Goal: Task Accomplishment & Management: Manage account settings

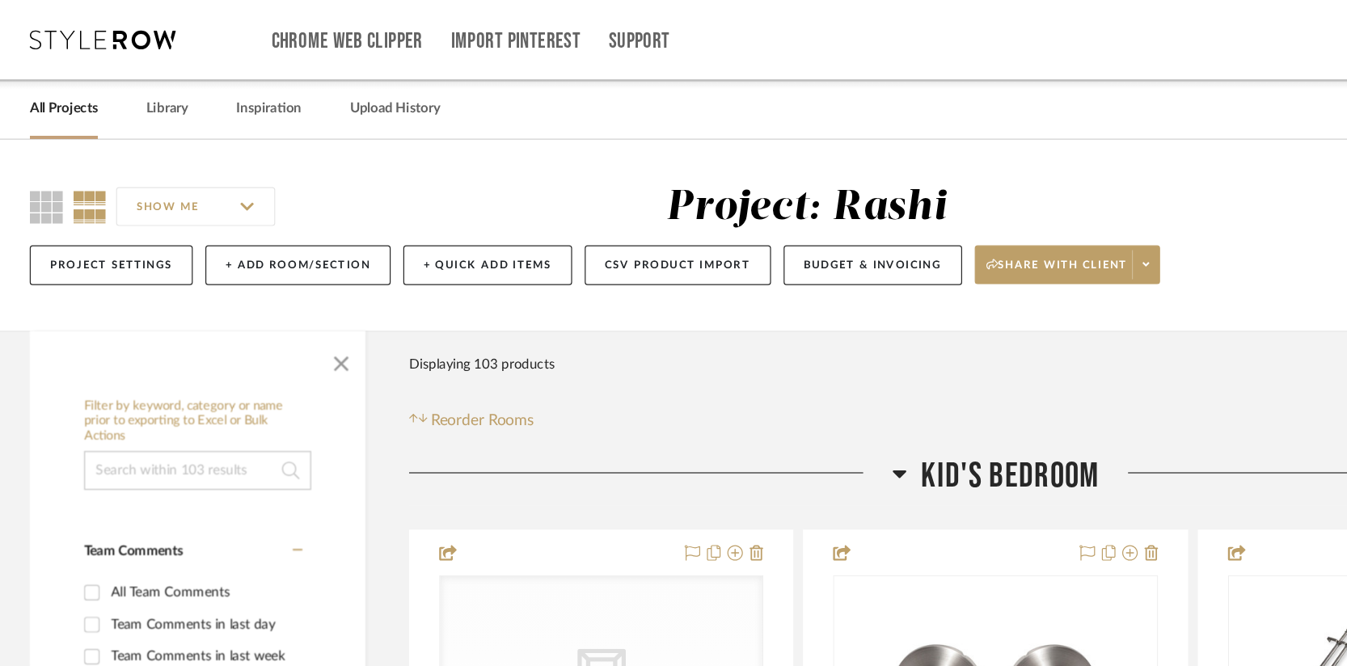
click at [59, 91] on link "All Projects" at bounding box center [55, 91] width 57 height 22
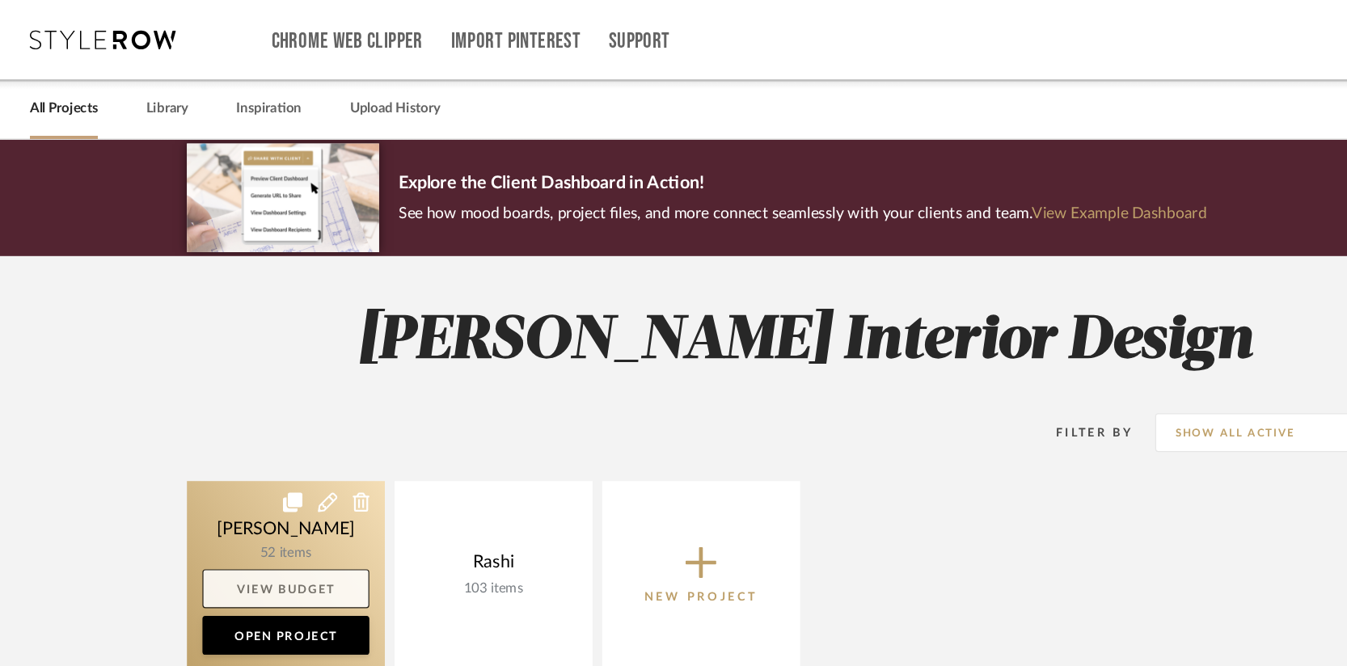
click at [249, 483] on link "View Budget" at bounding box center [240, 490] width 139 height 32
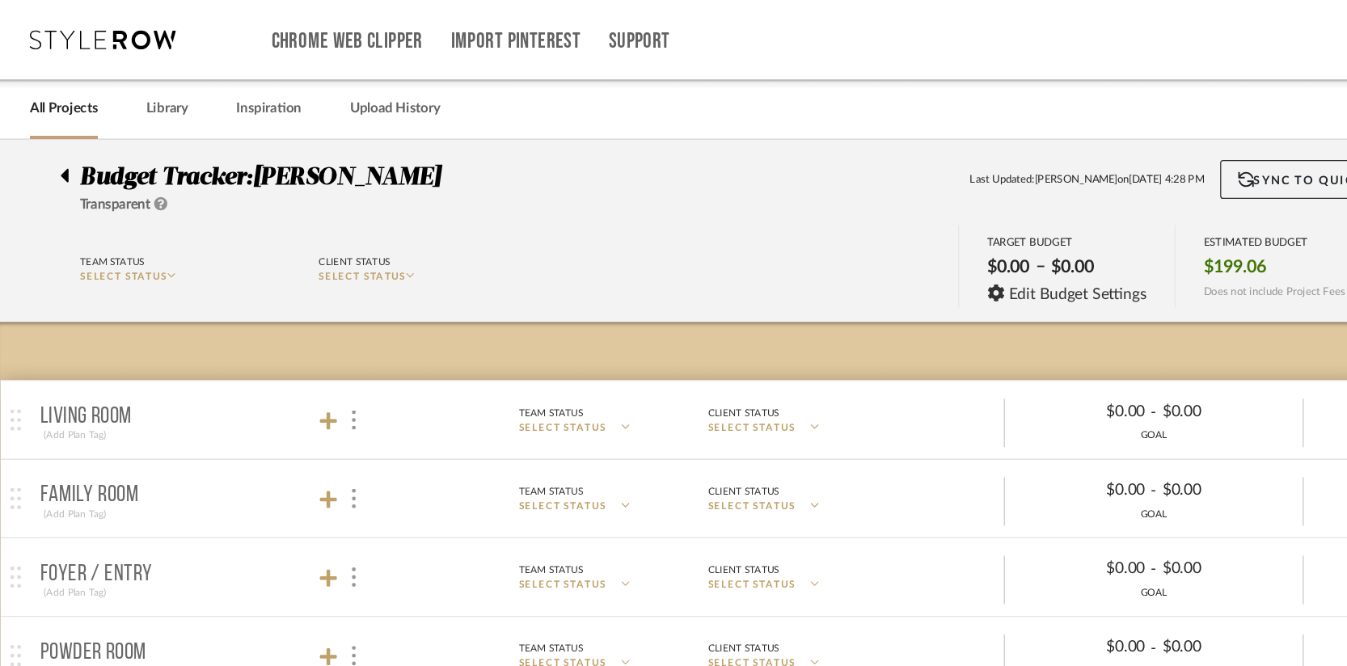
click at [57, 150] on icon at bounding box center [56, 146] width 6 height 11
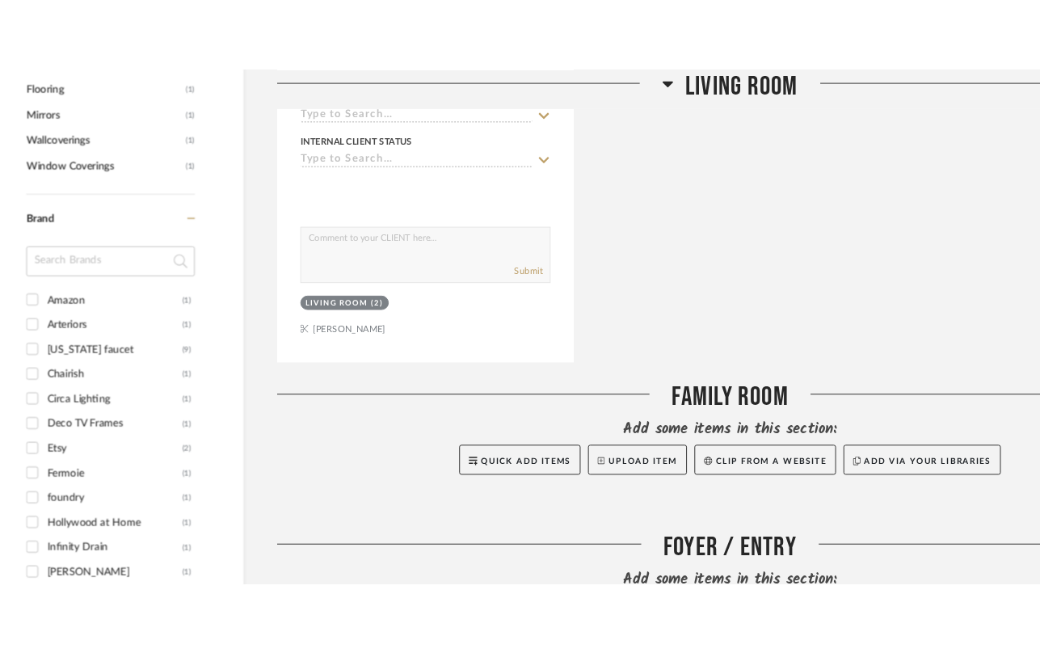
scroll to position [1508, 0]
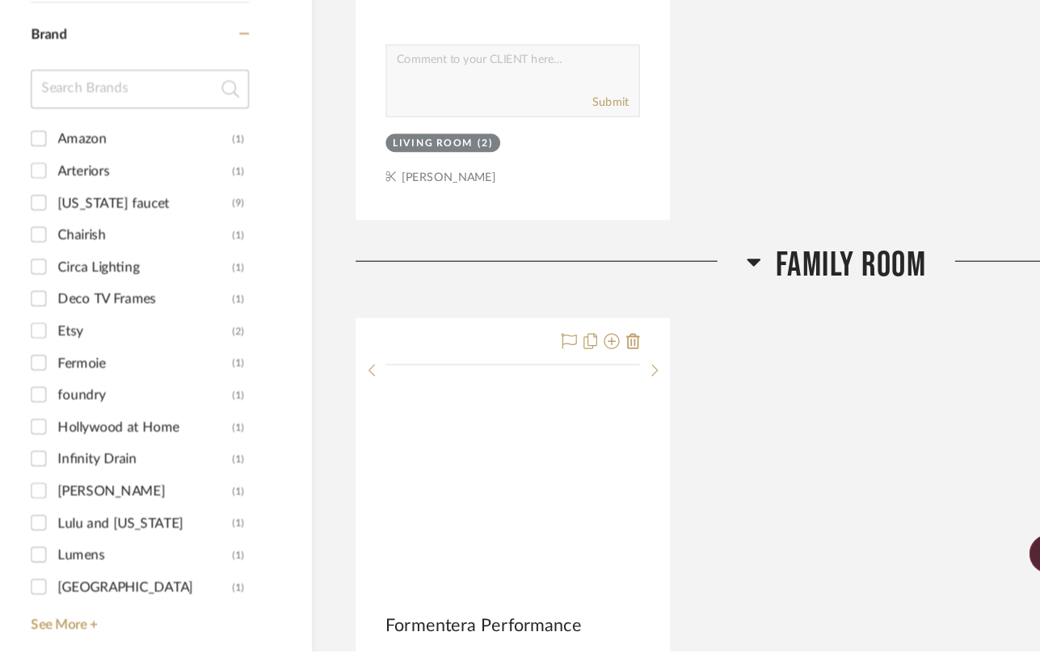
scroll to position [1660, 0]
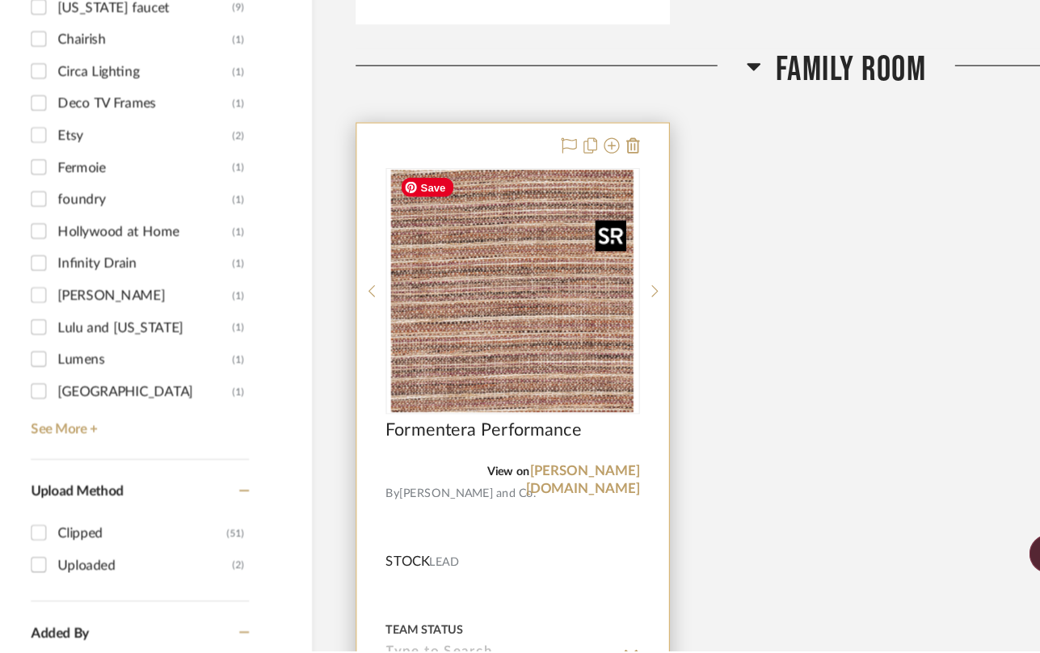
click at [468, 355] on img "0" at bounding box center [471, 353] width 202 height 202
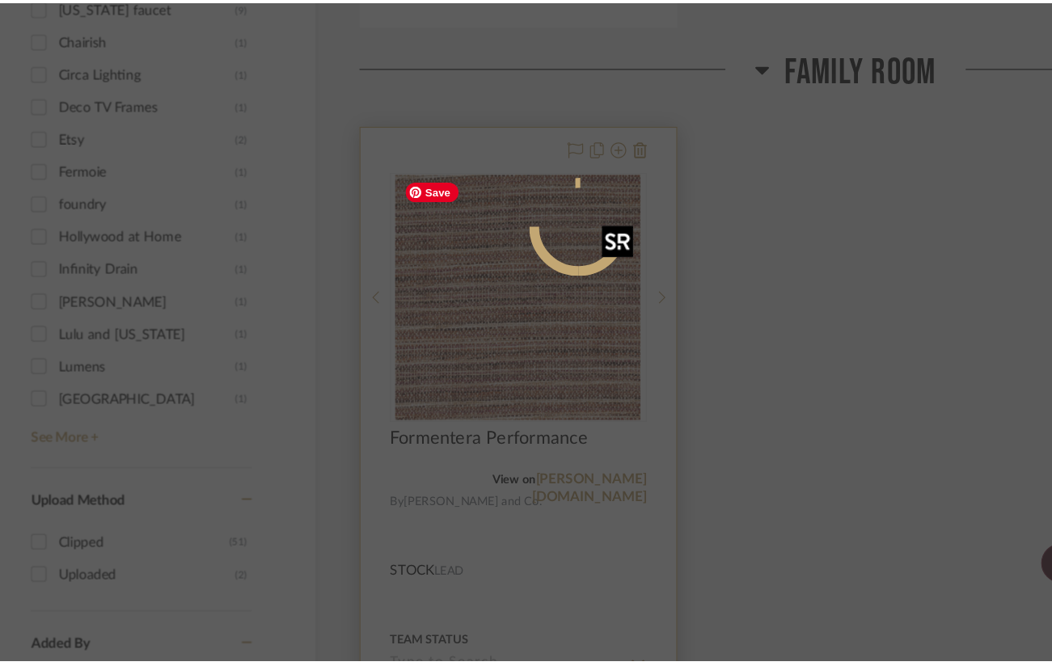
scroll to position [0, 0]
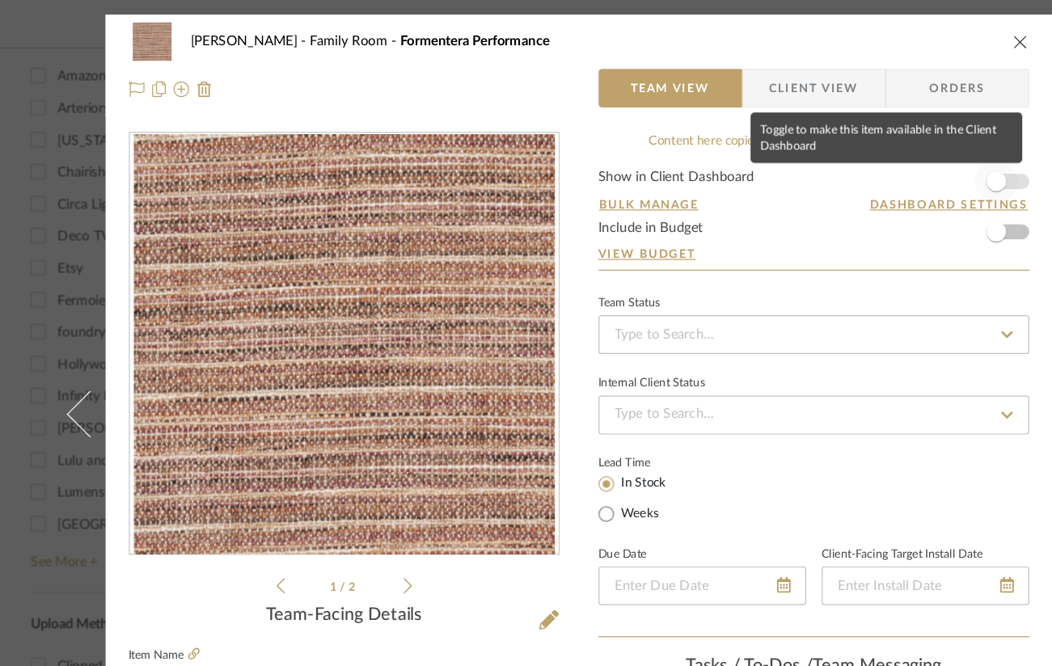
click at [874, 153] on span "button" at bounding box center [874, 151] width 16 height 16
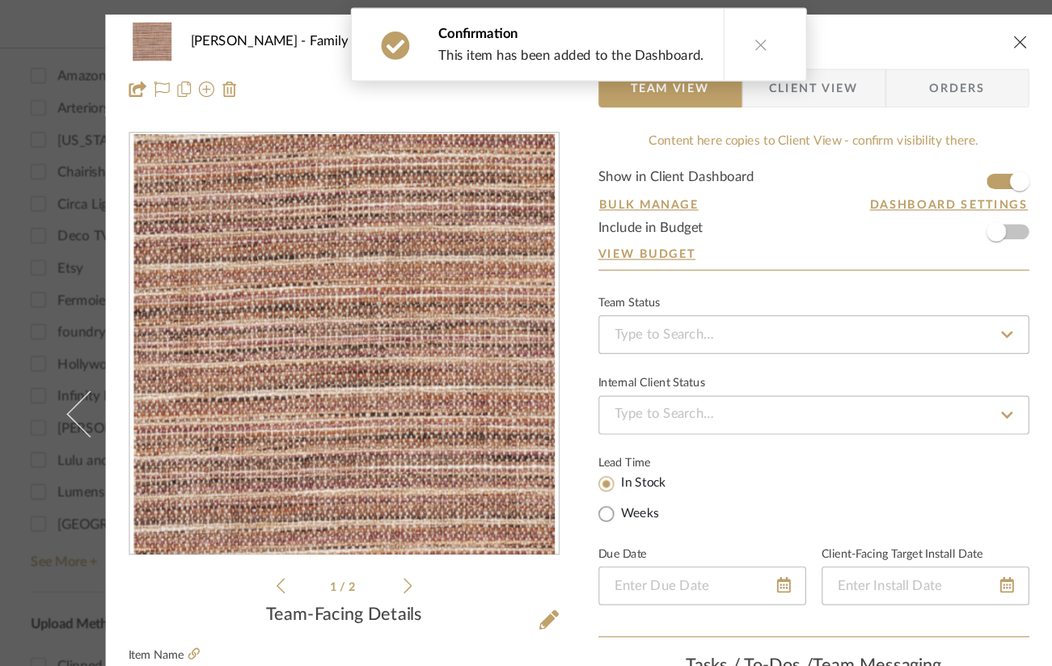
click at [887, 33] on icon "close" at bounding box center [893, 34] width 13 height 13
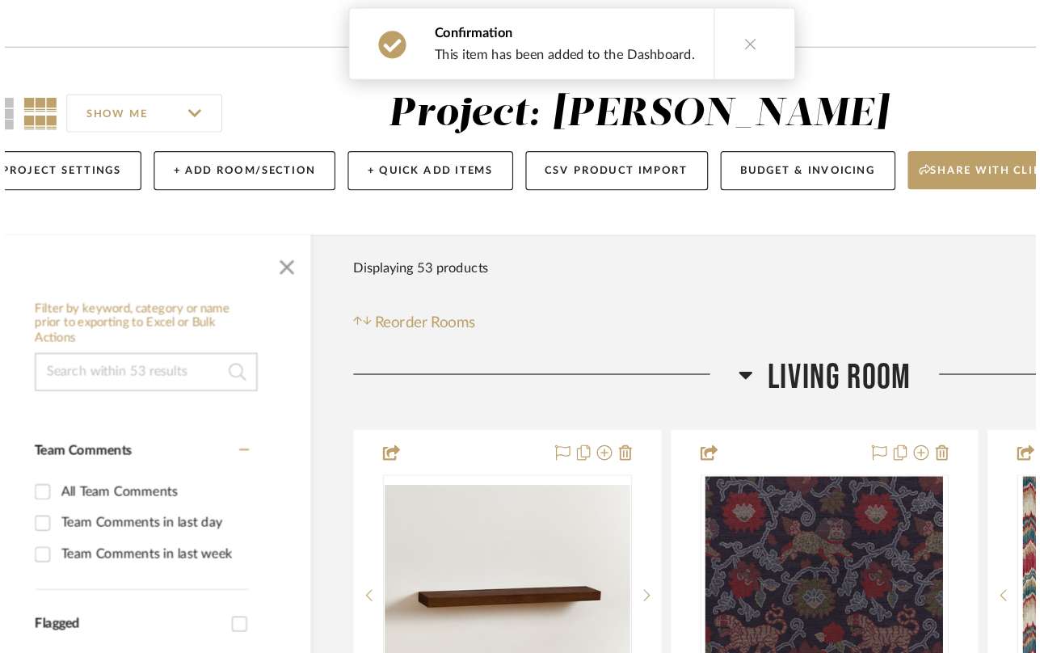
scroll to position [1660, 0]
